Goal: Transaction & Acquisition: Purchase product/service

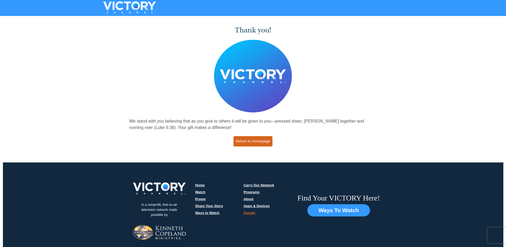
click at [253, 143] on link "Return to Homepage" at bounding box center [252, 141] width 39 height 10
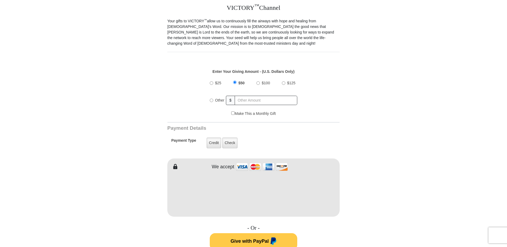
scroll to position [149, 0]
click at [211, 80] on input "$25" at bounding box center [211, 81] width 3 height 3
radio input "true"
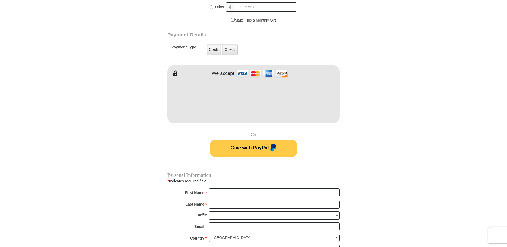
scroll to position [246, 0]
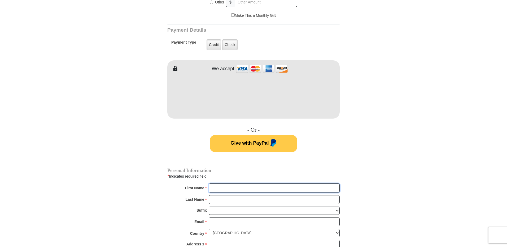
click at [301, 183] on input "First Name *" at bounding box center [274, 187] width 131 height 9
type input "Robin Sue"
type input "25"
type input "Tafilowski"
type input "robinsue@sbcglobal.net"
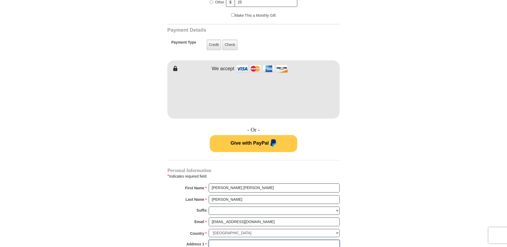
type input "417 Enterprise Way"
type input "MARYVILLE"
type input "37801"
type input "8652685480"
radio input "true"
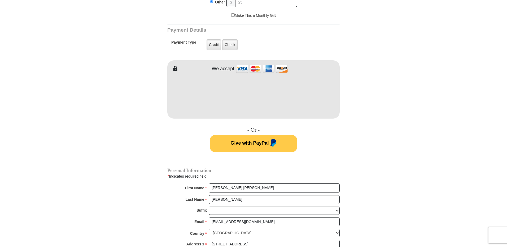
click at [507, 83] on html "VICTORY Channel Online Giving VICTORY Channel is a worldwide, on-air television…" at bounding box center [253, 220] width 507 height 933
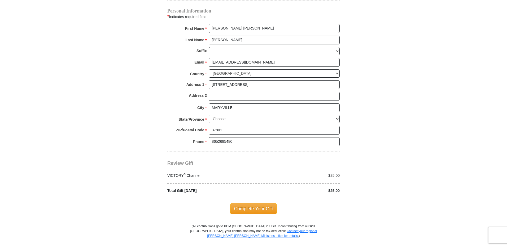
scroll to position [416, 0]
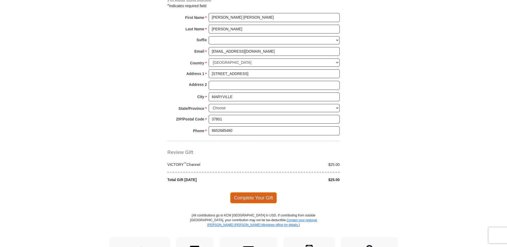
click at [266, 194] on span "Complete Your Gift" at bounding box center [253, 197] width 47 height 11
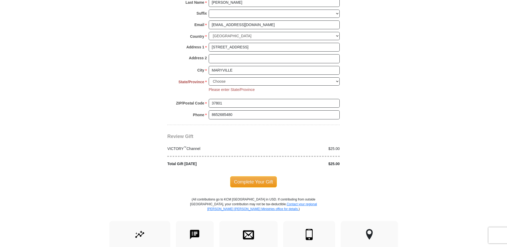
scroll to position [388, 0]
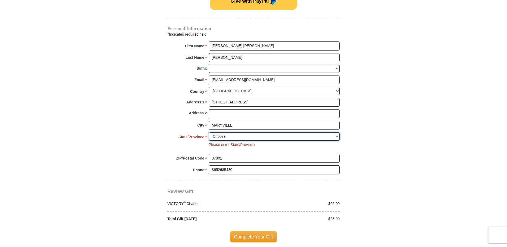
click at [337, 132] on select "Choose Alabama Alaska American Samoa Arizona Arkansas Armed Forces Americas Arm…" at bounding box center [274, 136] width 131 height 8
select select "TN"
click at [209, 132] on select "Choose Alabama Alaska American Samoa Arizona Arkansas Armed Forces Americas Arm…" at bounding box center [274, 136] width 131 height 8
drag, startPoint x: 507, startPoint y: 153, endPoint x: 503, endPoint y: 118, distance: 35.3
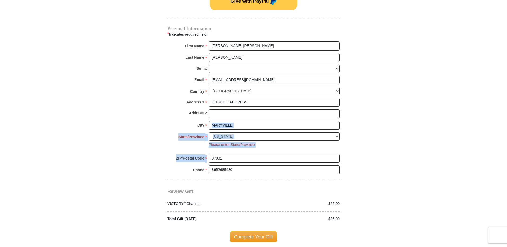
click at [503, 118] on body "VICTORY Channel Online Giving VICTORY Channel is a worldwide, on-air television…" at bounding box center [253, 83] width 507 height 943
drag, startPoint x: 503, startPoint y: 118, endPoint x: 468, endPoint y: 136, distance: 39.3
click at [466, 135] on body "VICTORY Channel Online Giving VICTORY Channel is a worldwide, on-air television…" at bounding box center [253, 83] width 507 height 943
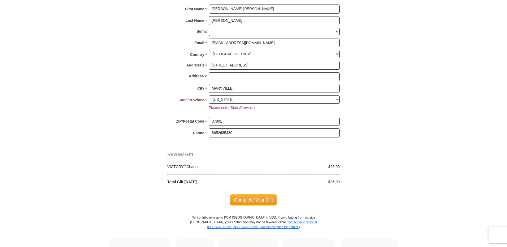
scroll to position [447, 0]
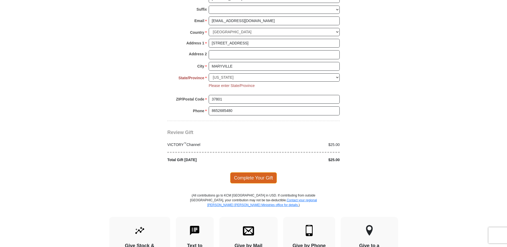
click at [259, 174] on span "Complete Your Gift" at bounding box center [253, 177] width 47 height 11
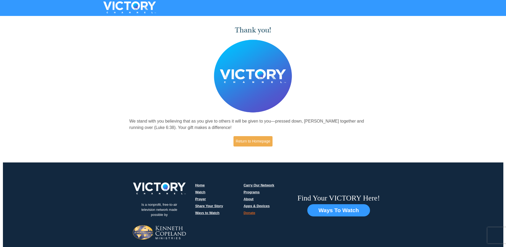
click at [203, 15] on div at bounding box center [253, 8] width 506 height 16
click at [192, 17] on div at bounding box center [253, 17] width 506 height 2
